Goal: Check status

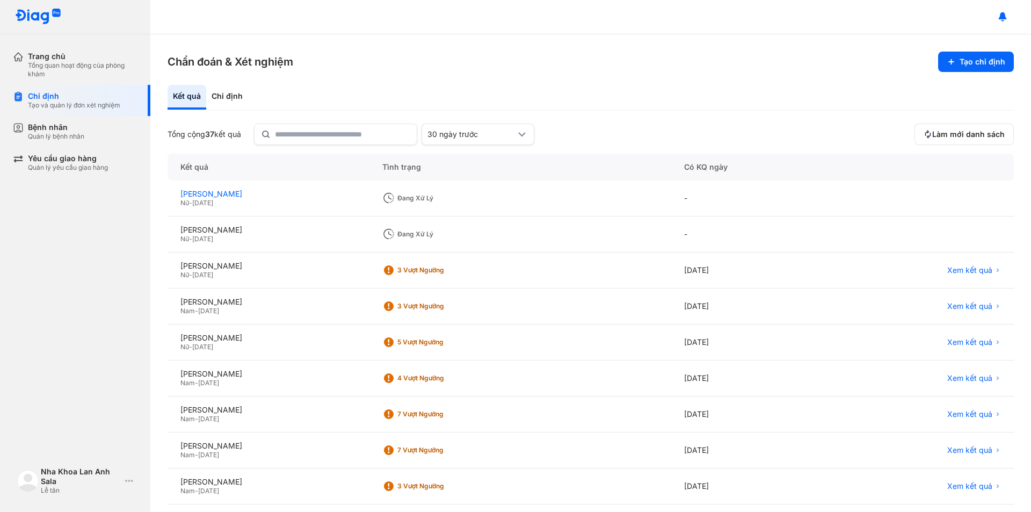
click at [206, 196] on div "[PERSON_NAME]" at bounding box center [268, 194] width 176 height 10
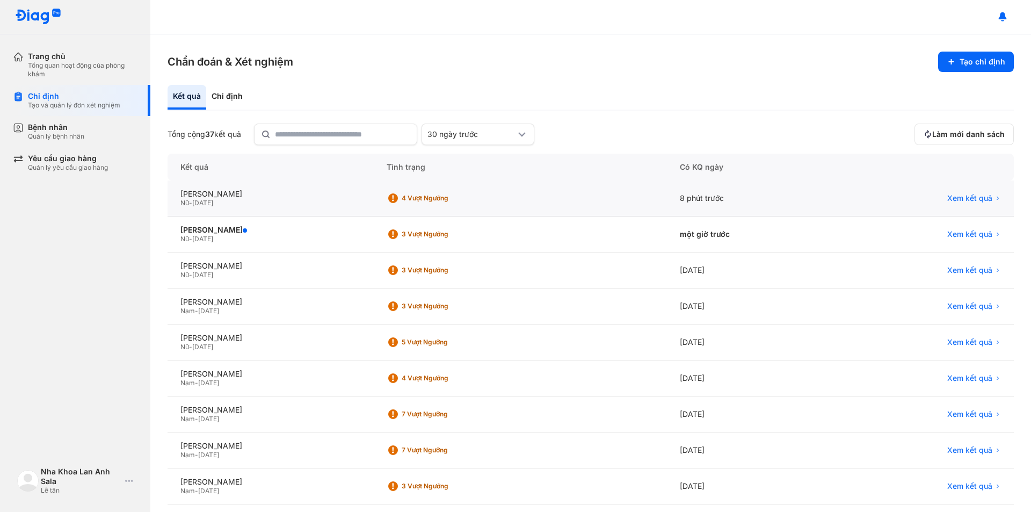
click at [446, 199] on div "4 Vượt ngưỡng" at bounding box center [445, 198] width 86 height 9
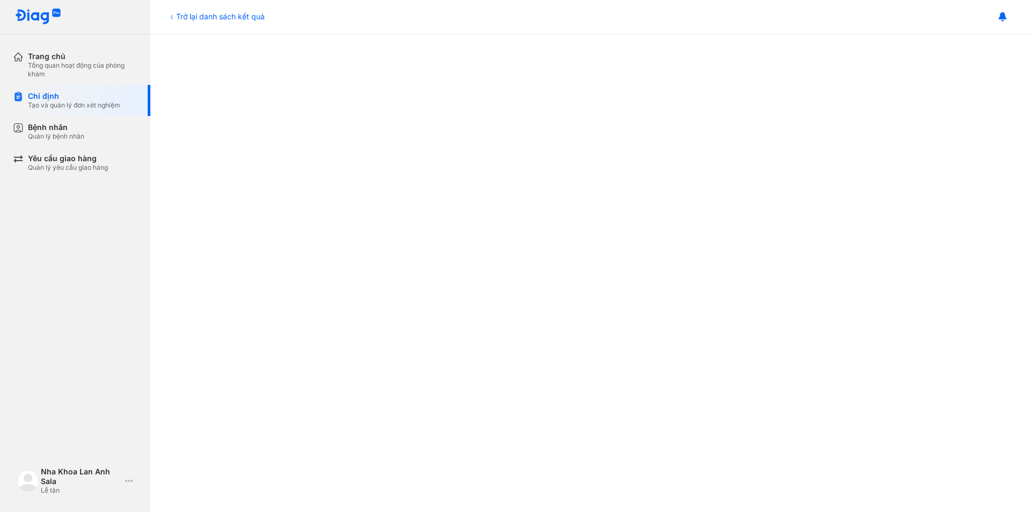
scroll to position [268, 0]
